Goal: Use online tool/utility: Utilize a website feature to perform a specific function

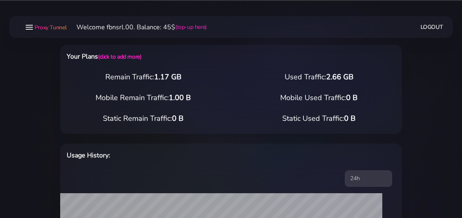
select select "static"
select select "IT"
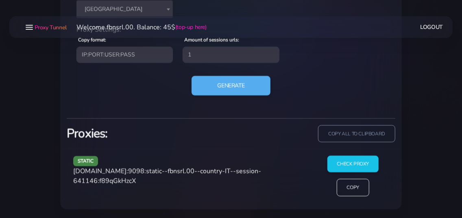
scroll to position [407, 0]
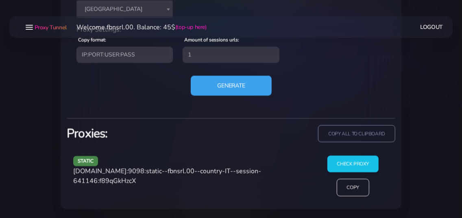
click at [217, 85] on button "Generate" at bounding box center [231, 86] width 81 height 20
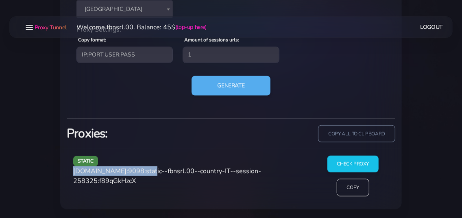
drag, startPoint x: 73, startPoint y: 173, endPoint x: 145, endPoint y: 171, distance: 71.3
click at [145, 171] on div "static [DOMAIN_NAME]:9098:static--fbnsrl.00--country-IT--session-258325:f89qGkH…" at bounding box center [190, 179] width 244 height 47
copy span "[DOMAIN_NAME]:9098"
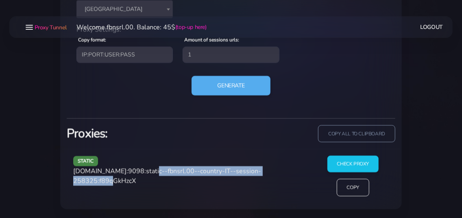
drag, startPoint x: 147, startPoint y: 169, endPoint x: 120, endPoint y: 186, distance: 32.1
click at [120, 186] on div "static [DOMAIN_NAME]:9098:static--fbnsrl.00--country-IT--session-258325:f89qGkH…" at bounding box center [190, 179] width 244 height 47
copy span "static--fbnsrl.00--country-IT--session-258325"
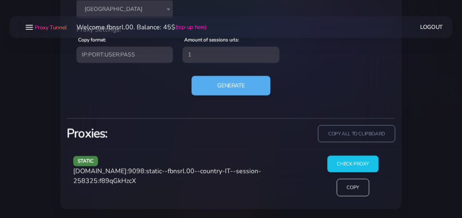
click at [149, 182] on span "[DOMAIN_NAME]:9098:static--fbnsrl.00--country-IT--session-258325:f89qGkHzcX" at bounding box center [167, 176] width 188 height 19
copy span "f89qGkHzcX"
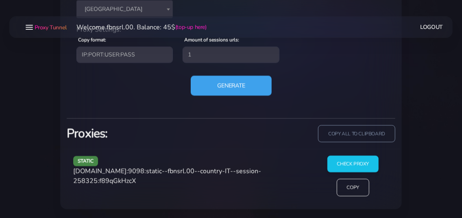
click at [212, 85] on button "Generate" at bounding box center [231, 86] width 81 height 20
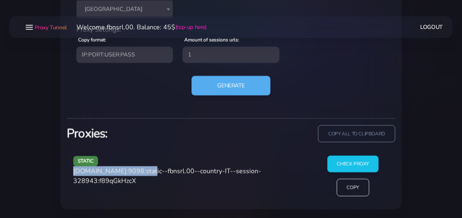
drag, startPoint x: 73, startPoint y: 172, endPoint x: 145, endPoint y: 171, distance: 71.2
click at [145, 171] on div "static [DOMAIN_NAME]:9098:static--fbnsrl.00--country-IT--session-328943:f89qGkH…" at bounding box center [190, 179] width 244 height 47
copy span "[DOMAIN_NAME]:9098"
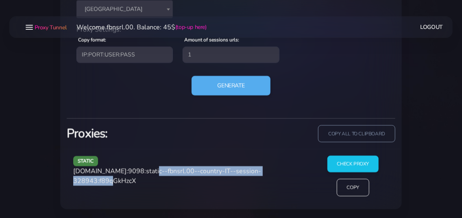
drag, startPoint x: 148, startPoint y: 171, endPoint x: 121, endPoint y: 183, distance: 29.9
click at [121, 183] on span "[DOMAIN_NAME]:9098:static--fbnsrl.00--country-IT--session-328943:f89qGkHzcX" at bounding box center [167, 176] width 188 height 19
copy span "static--fbnsrl.00--country-IT--session-328943"
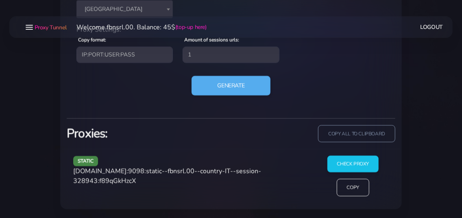
click at [136, 181] on span "[DOMAIN_NAME]:9098:static--fbnsrl.00--country-IT--session-328943:f89qGkHzcX" at bounding box center [167, 176] width 188 height 19
copy span "f89qGkHzcX"
